Goal: Information Seeking & Learning: Learn about a topic

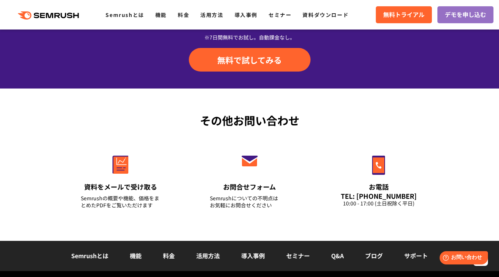
scroll to position [2529, 0]
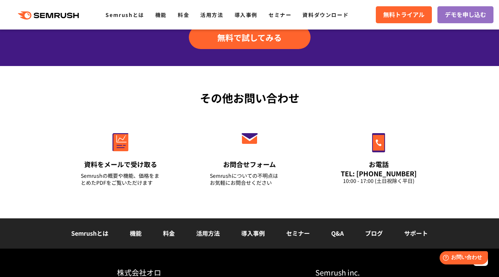
click at [167, 229] on link "料金" at bounding box center [169, 233] width 12 height 9
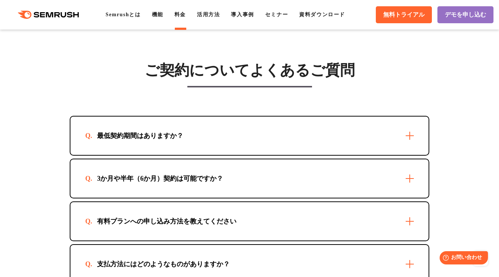
scroll to position [2138, 0]
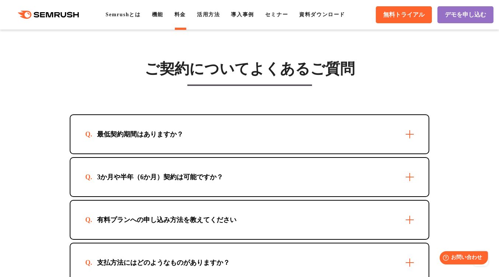
click at [408, 175] on div "3か月や半年（6か月）契約は可能ですか？" at bounding box center [249, 177] width 358 height 38
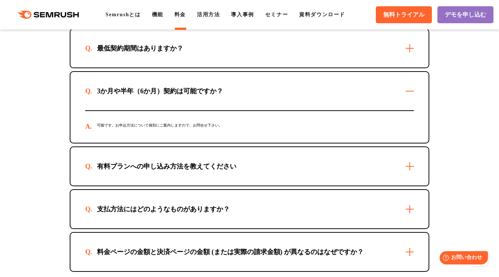
scroll to position [2224, 0]
click at [408, 170] on div "有料プランへの申し込み方法を教えてください" at bounding box center [249, 166] width 358 height 38
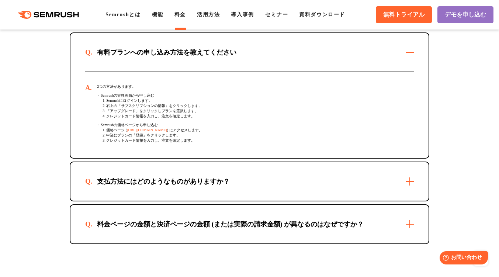
scroll to position [2346, 0]
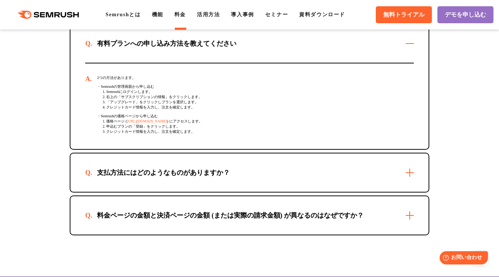
click at [403, 172] on div "支払方法にはどのようなものがありますか？" at bounding box center [249, 172] width 358 height 38
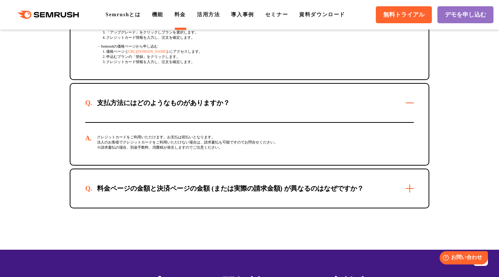
scroll to position [2420, 0]
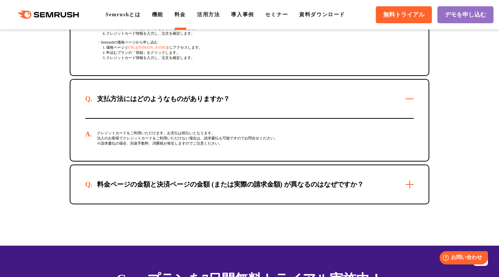
click at [403, 188] on div "料金ページの金額と決済ページの金額 (または実際の請求金額) が異なるのはなぜですか？" at bounding box center [249, 184] width 358 height 38
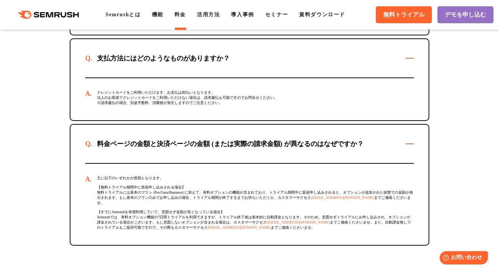
scroll to position [2469, 0]
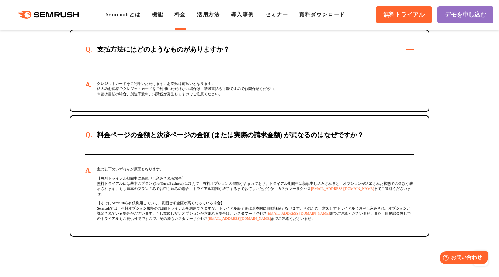
click at [410, 137] on div "料金ページの金額と決済ページの金額 (または実際の請求金額) が異なるのはなぜですか？" at bounding box center [249, 135] width 358 height 38
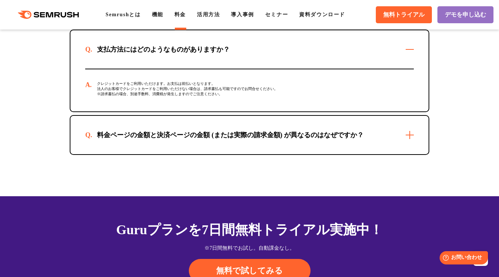
click at [409, 48] on div "支払方法にはどのようなものがありますか？" at bounding box center [249, 49] width 358 height 38
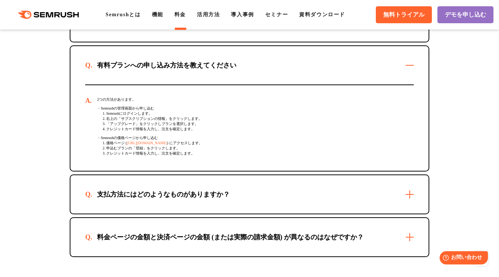
scroll to position [2322, 0]
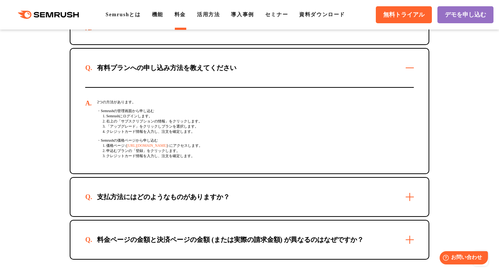
click at [407, 68] on div "有料プランへの申し込み方法を教えてください" at bounding box center [249, 68] width 358 height 38
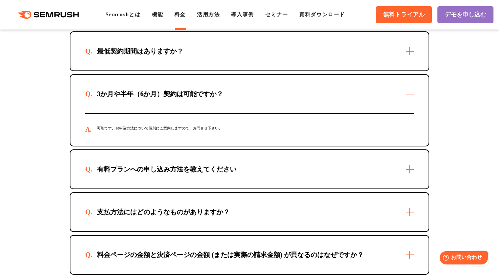
scroll to position [2211, 0]
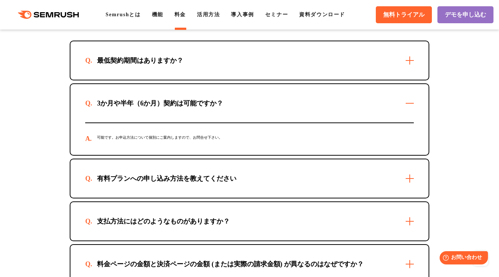
click at [408, 102] on div "3か月や半年（6か月）契約は可能ですか？" at bounding box center [249, 103] width 358 height 38
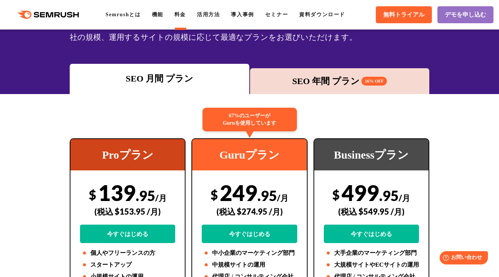
scroll to position [0, 0]
